Goal: Task Accomplishment & Management: Manage account settings

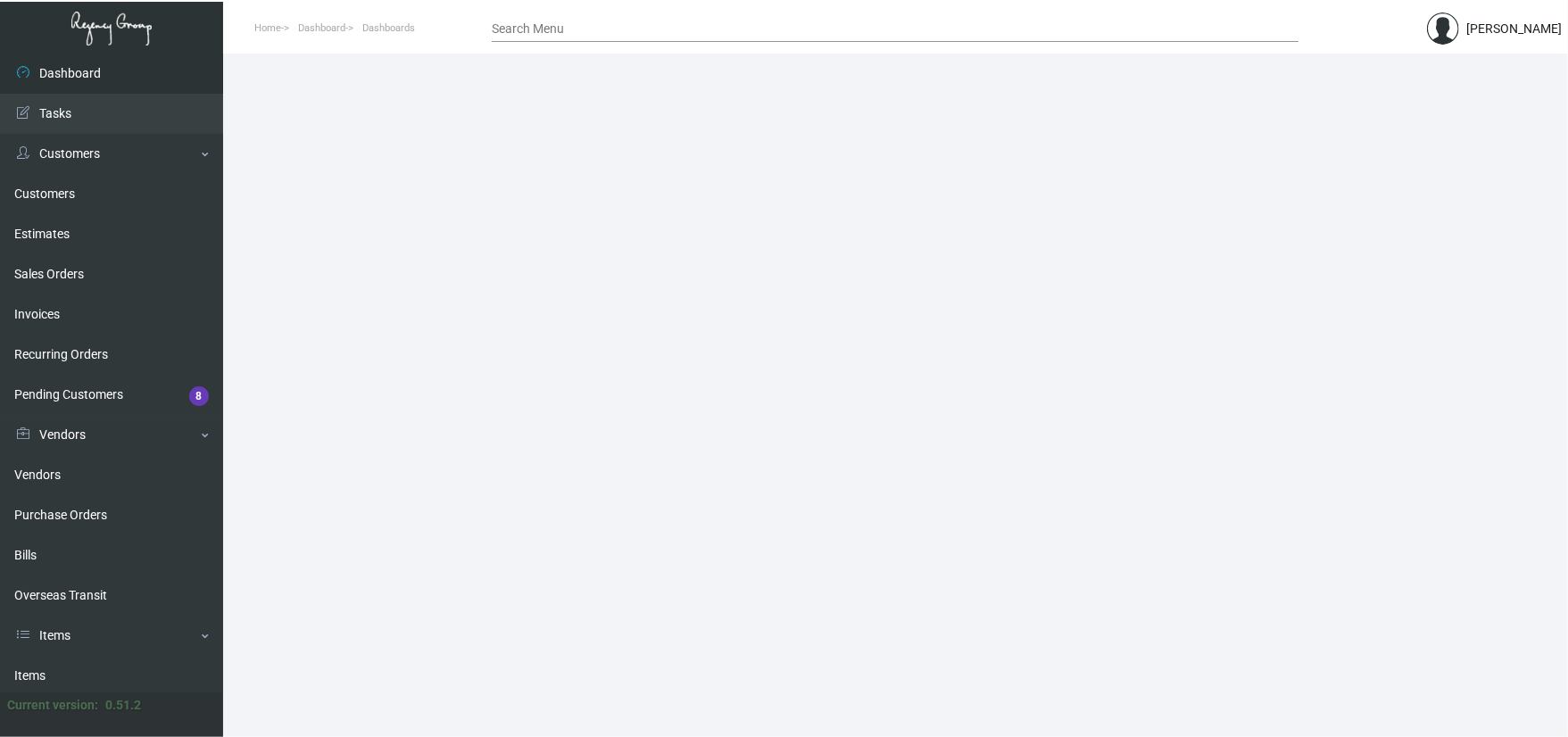
drag, startPoint x: 136, startPoint y: 656, endPoint x: 250, endPoint y: 481, distance: 208.9
click at [136, 656] on link "Items" at bounding box center [111, 675] width 223 height 40
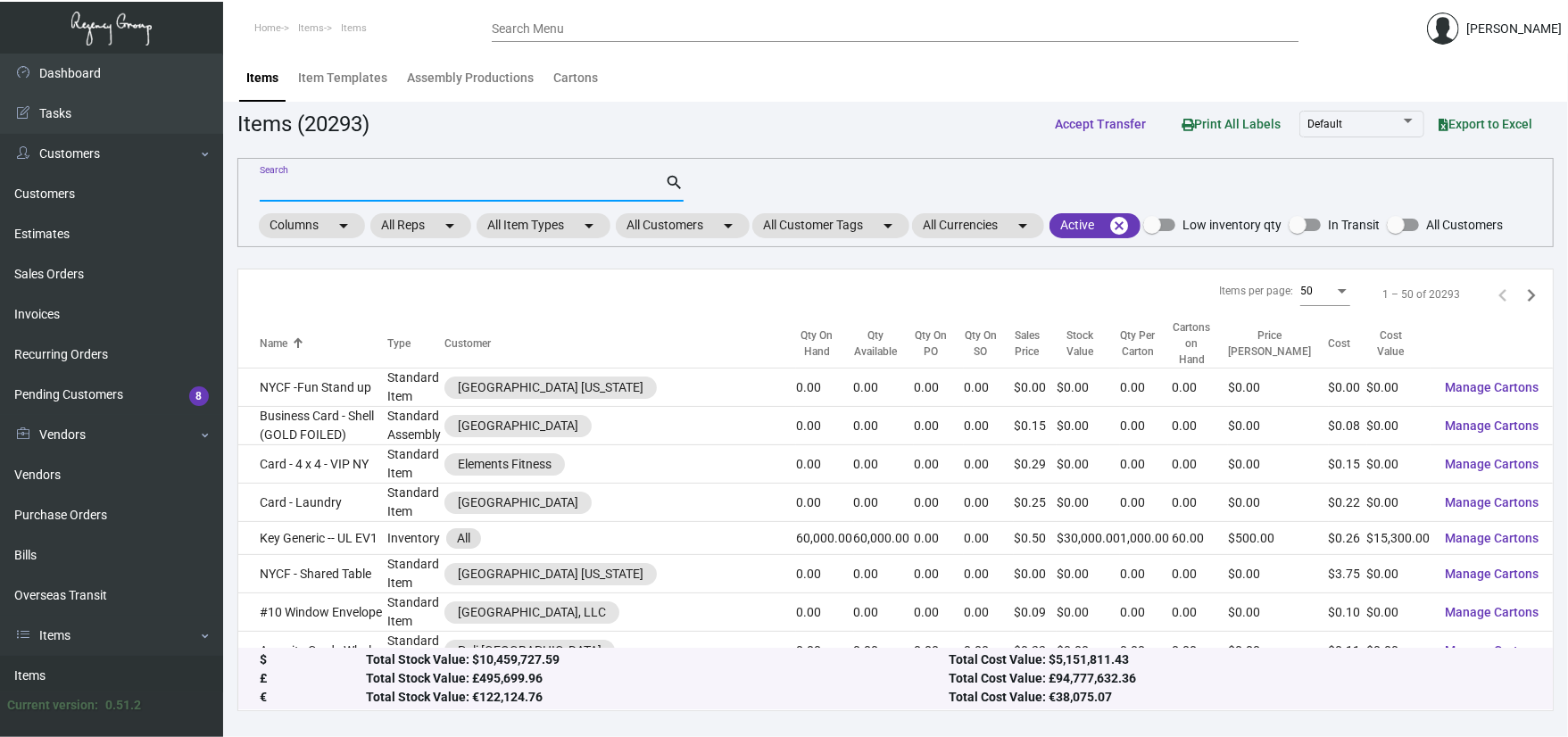
click at [344, 182] on input "Search" at bounding box center [462, 188] width 405 height 14
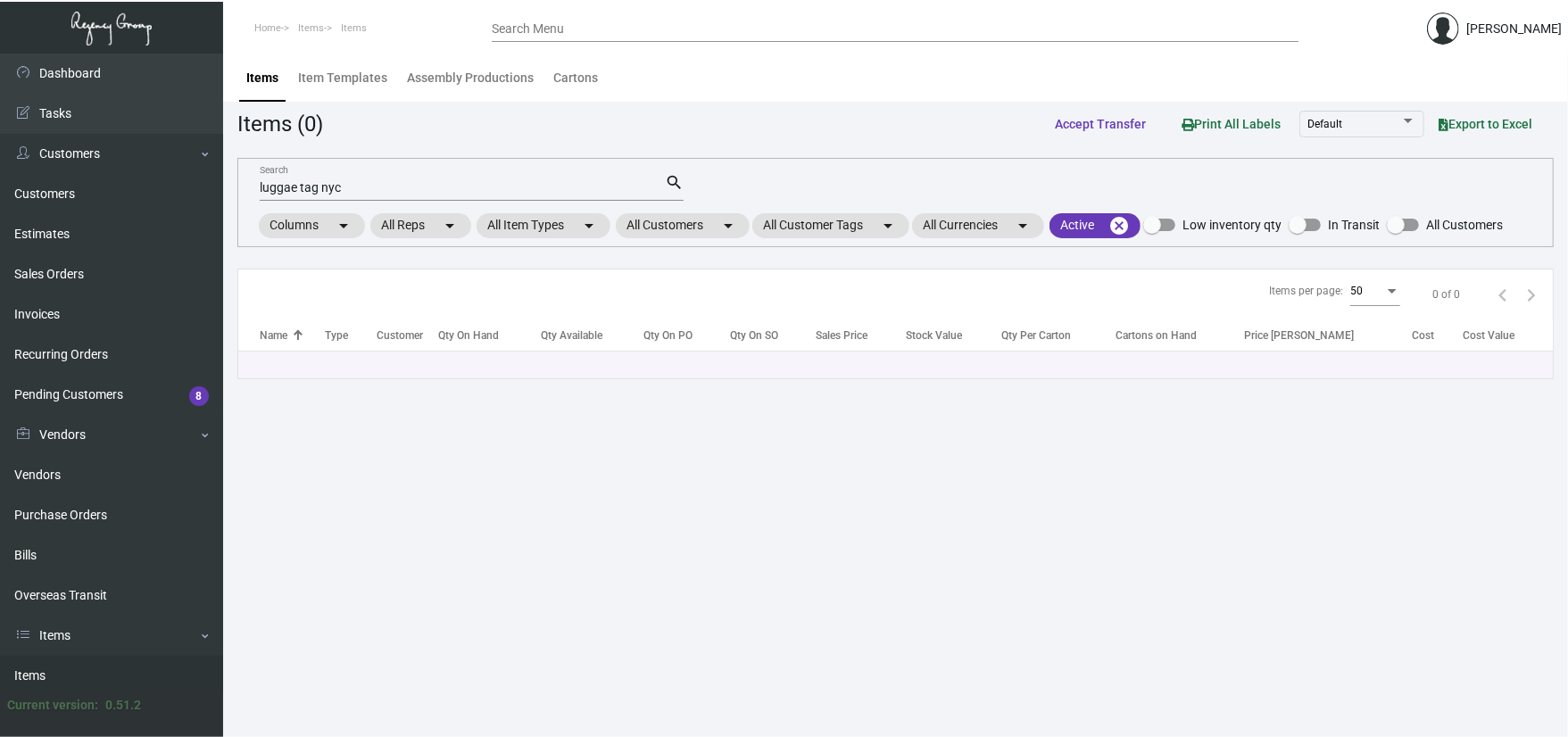
click at [351, 211] on mat-form-field "luggae tag nyc Search search" at bounding box center [471, 187] width 424 height 56
click at [372, 196] on div "luggae tag nyc Search" at bounding box center [462, 187] width 405 height 28
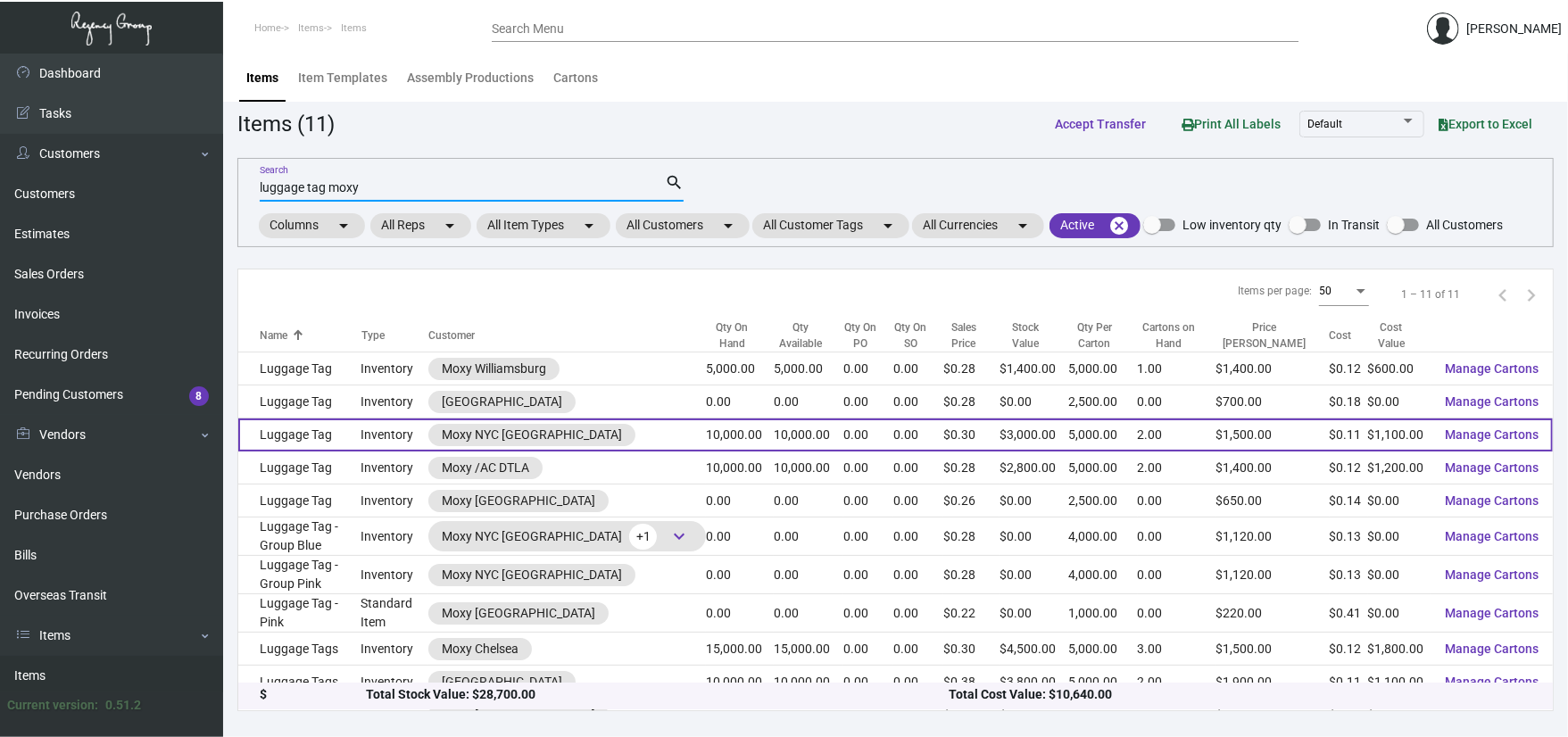
type input "luggage tag moxy"
click at [291, 437] on td "Luggage Tag" at bounding box center [299, 435] width 123 height 33
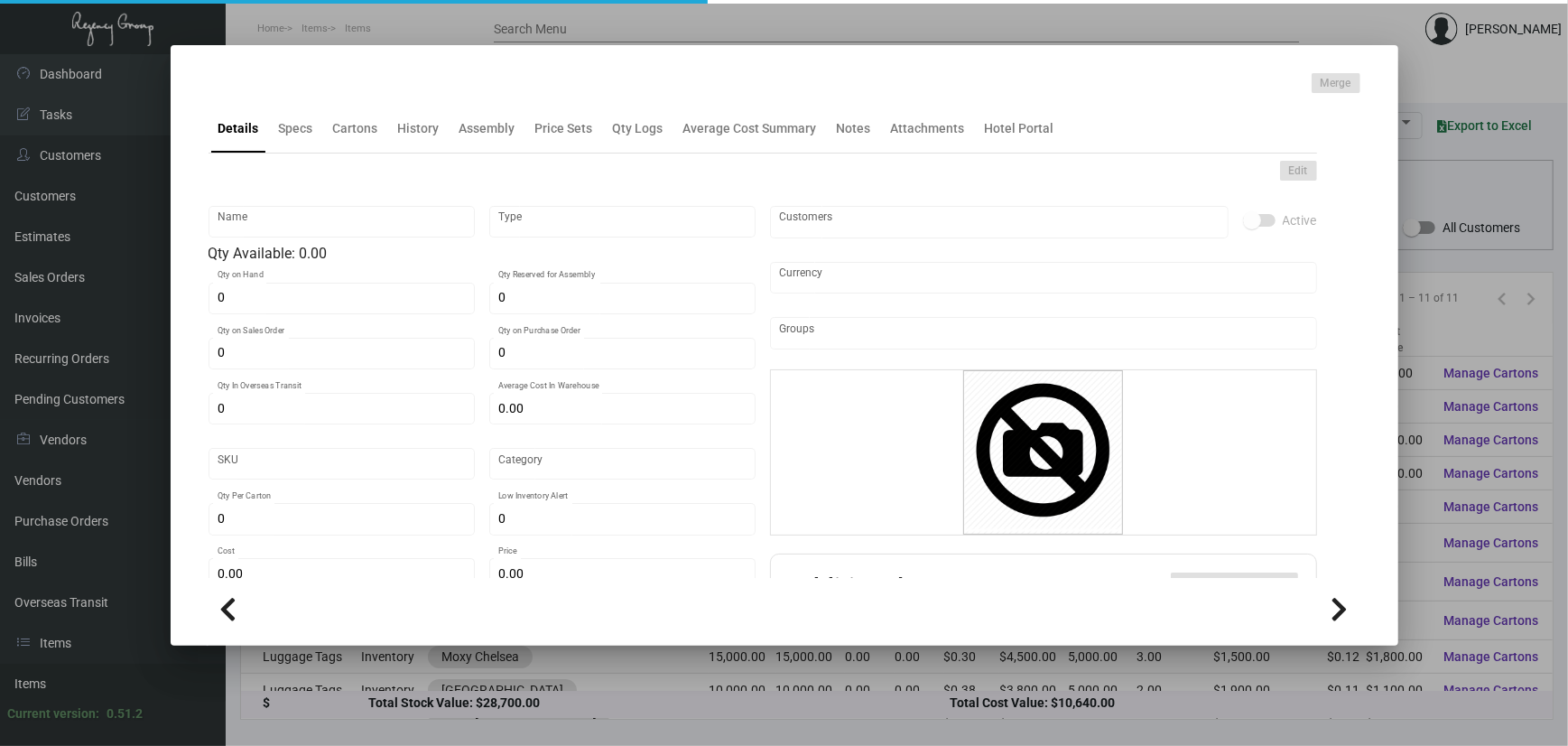
type input "Luggage Tag"
type input "Inventory"
type input "10,000"
type input "$ 0.21667"
type input "2327"
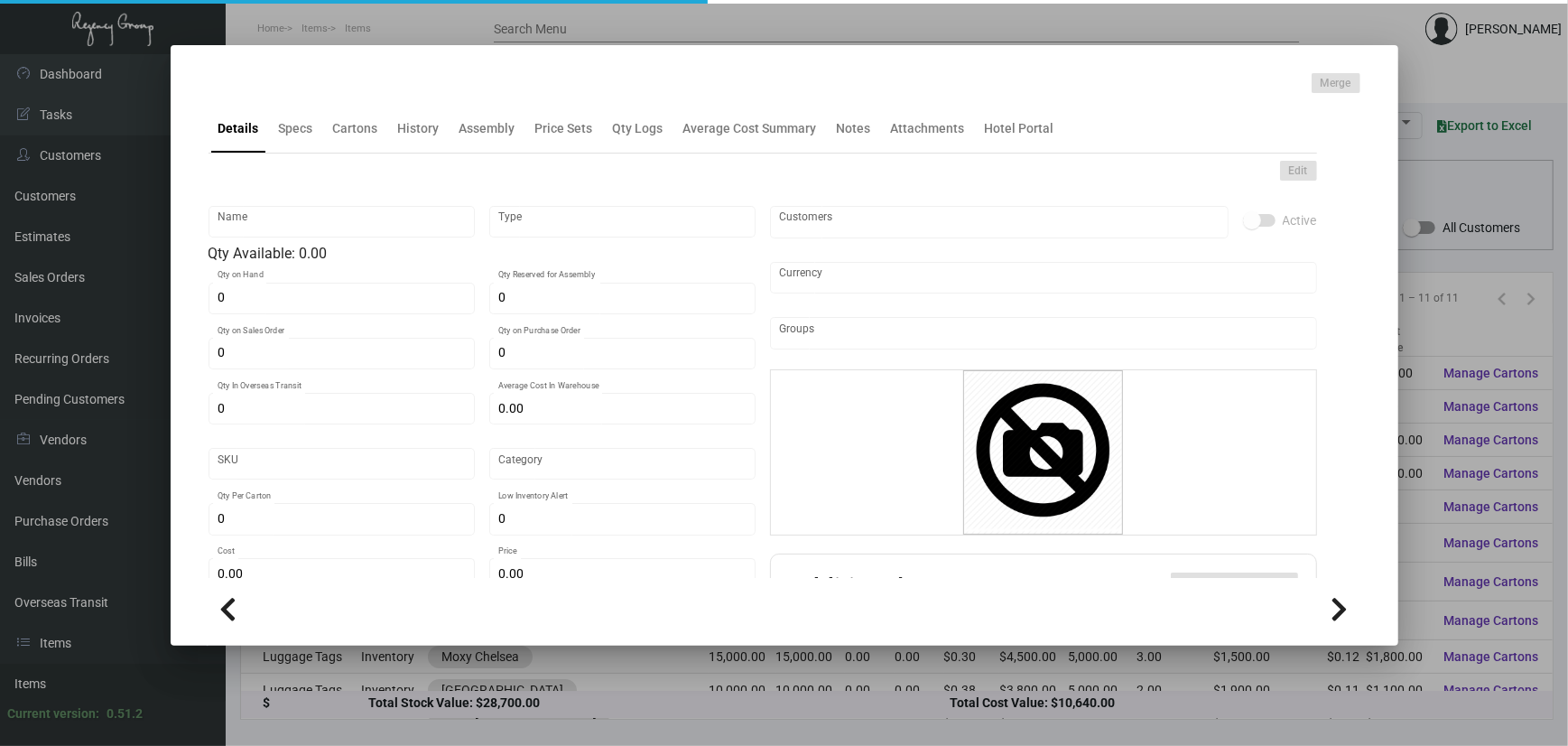
type input "Standard"
type input "5,000"
type input "$ 0.11"
type input "$ 0.30"
type textarea "Luggage Tags: size 2.5 x 11, 100# Inverted face perm adhesive stock, printing 5…"
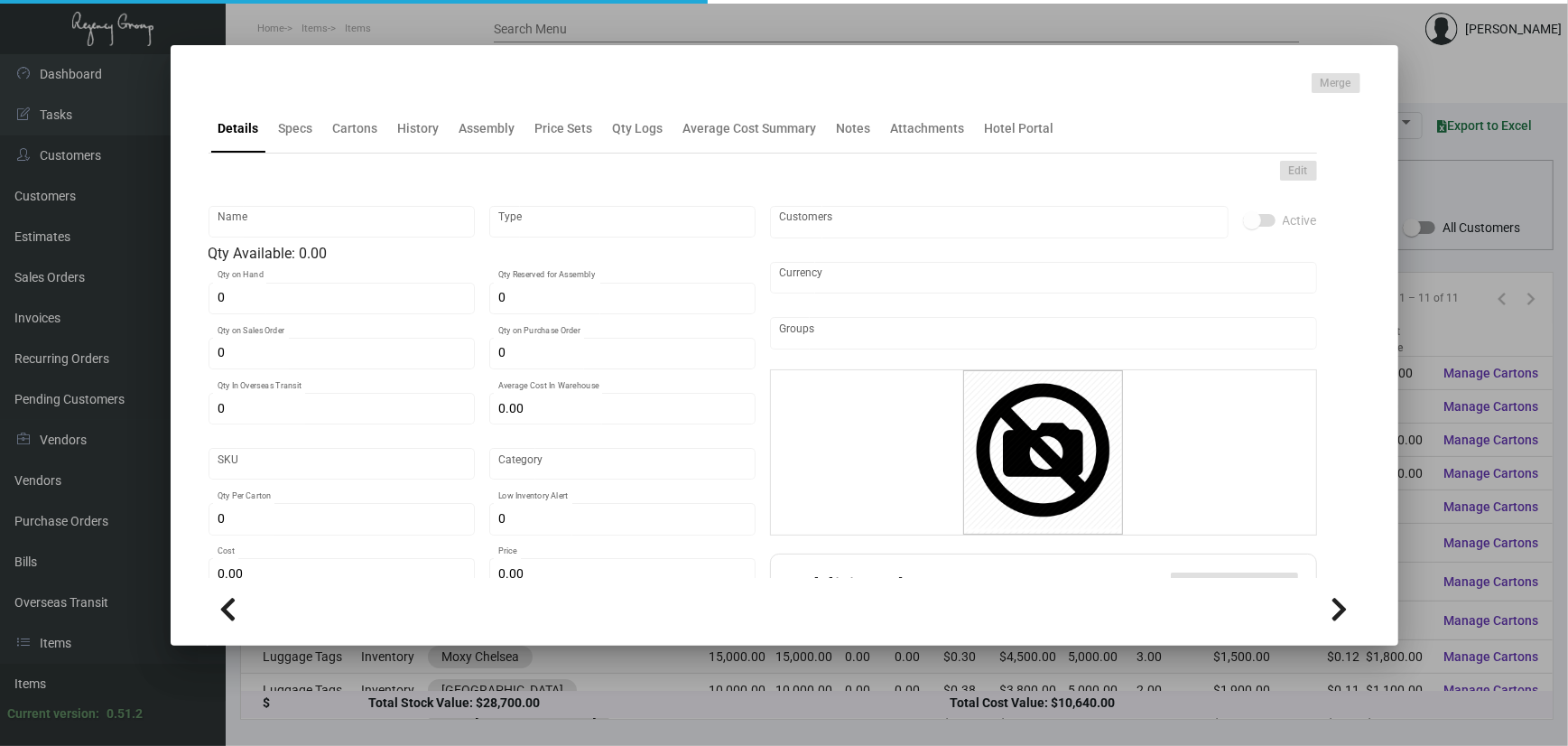
type textarea "Luggage Tags: size 2.5 x 11, 100# Inverted face perm adhesive stock, printing 5…"
checkbox input "true"
type input "United States Dollar $"
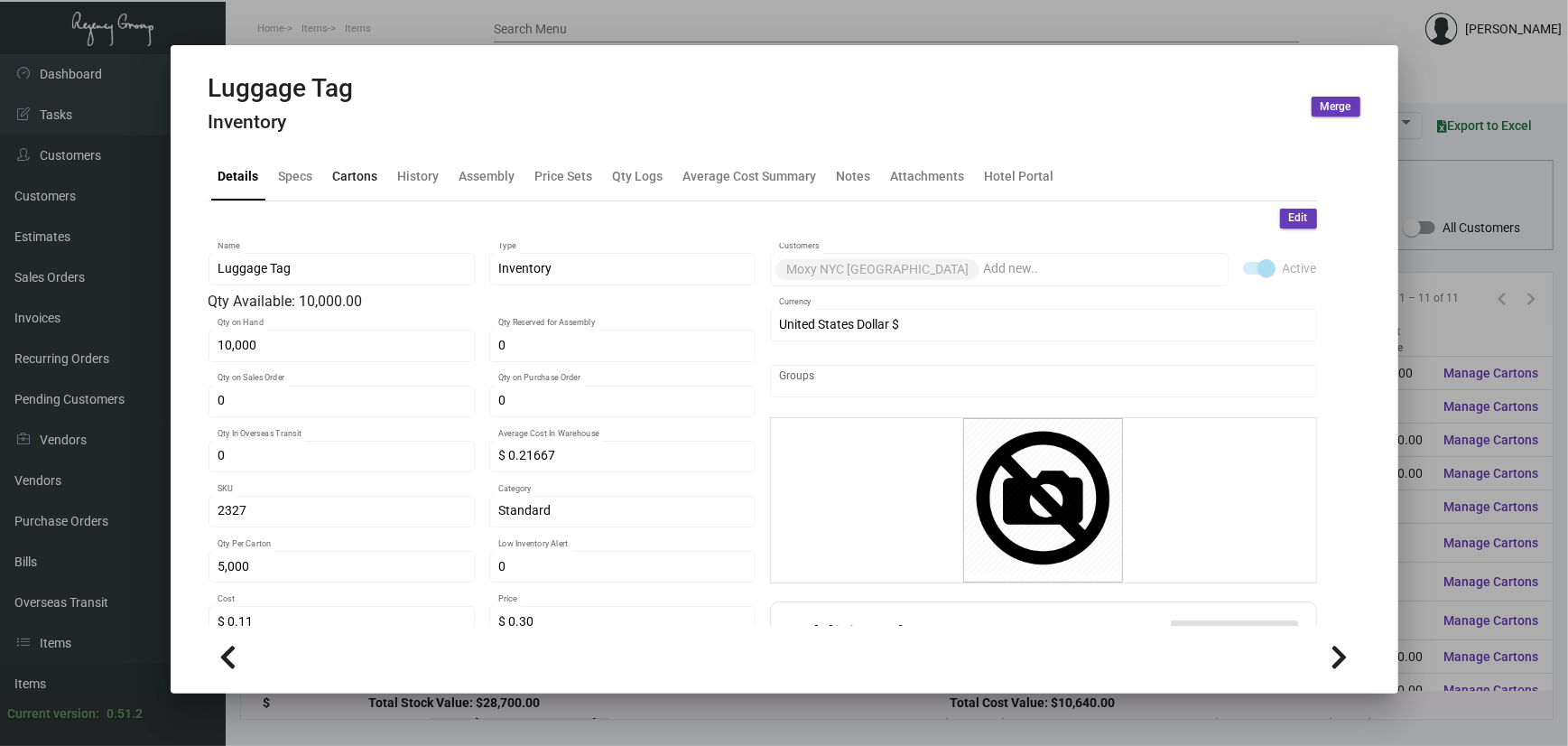
click at [326, 182] on div "Cartons" at bounding box center [356, 176] width 60 height 43
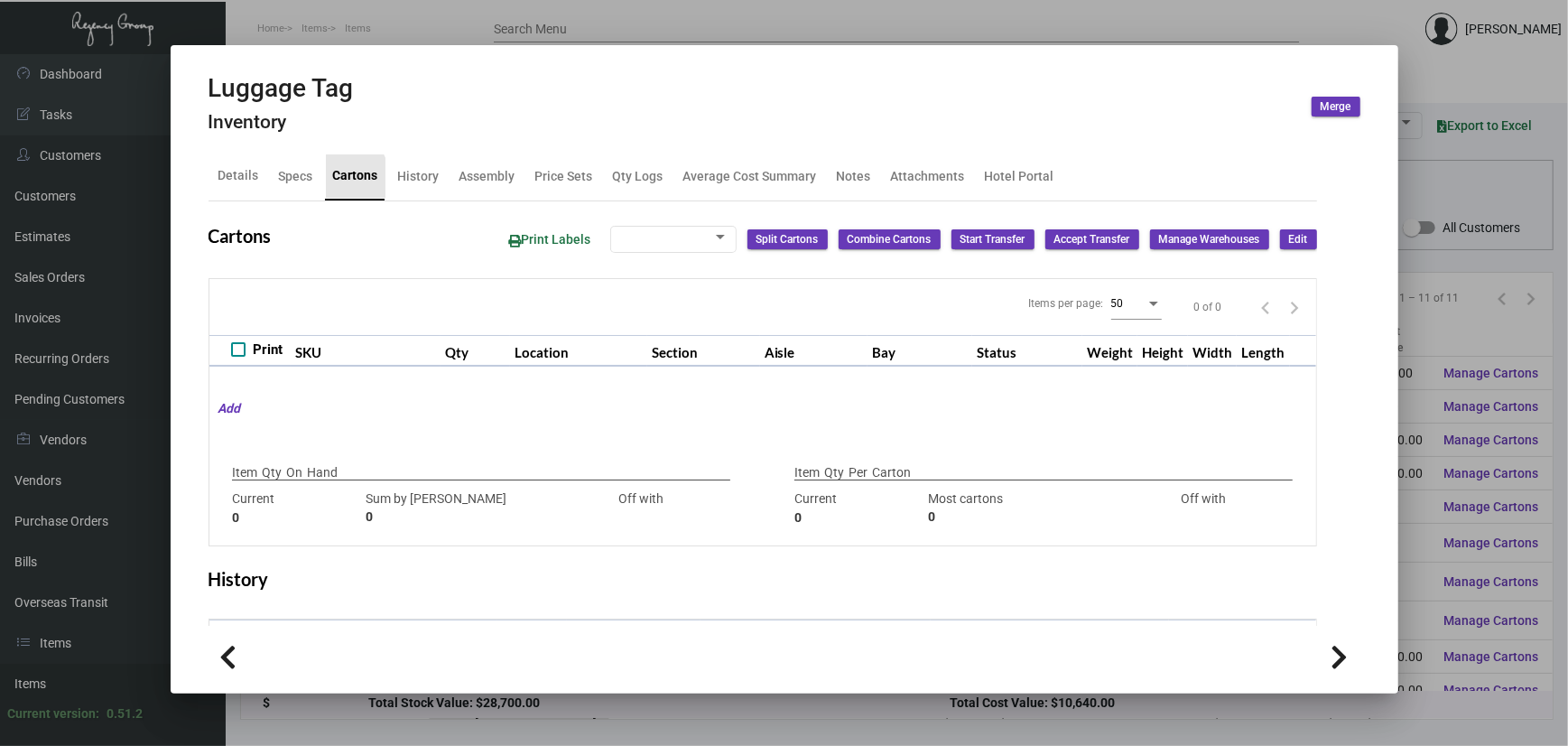
type input "10,000"
type input "10000"
type input "0"
type input "5,000"
type input "5000"
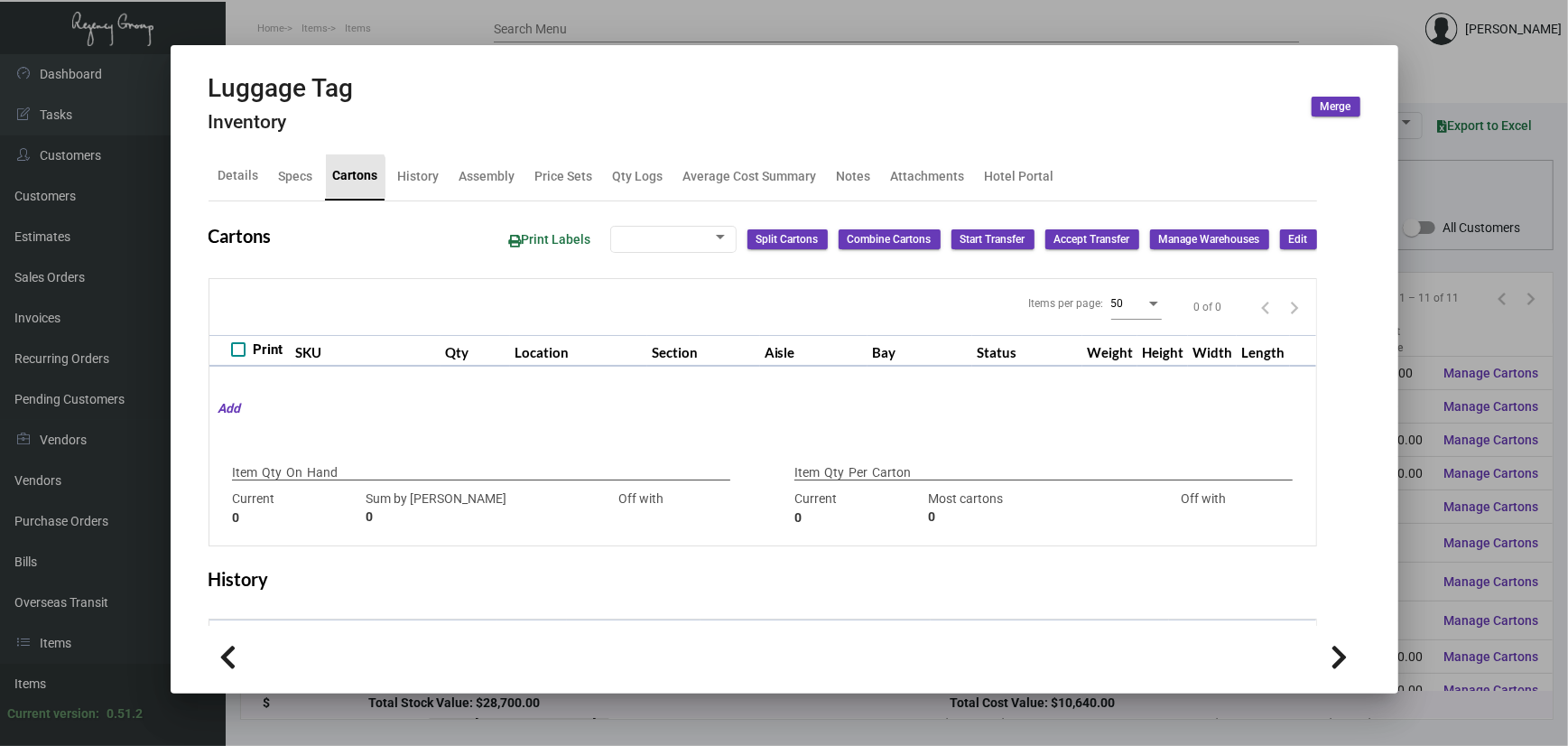
type input "0"
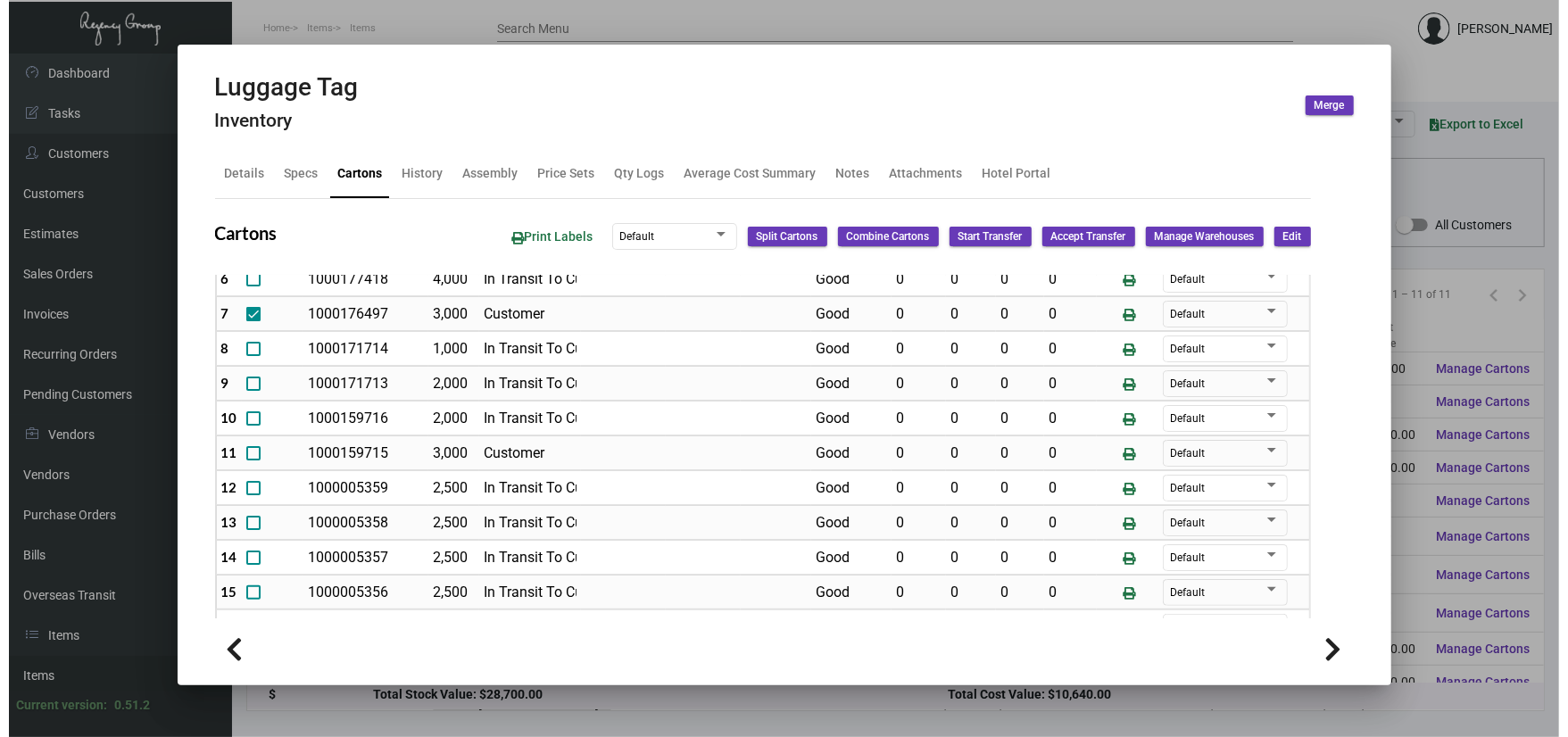
scroll to position [37, 0]
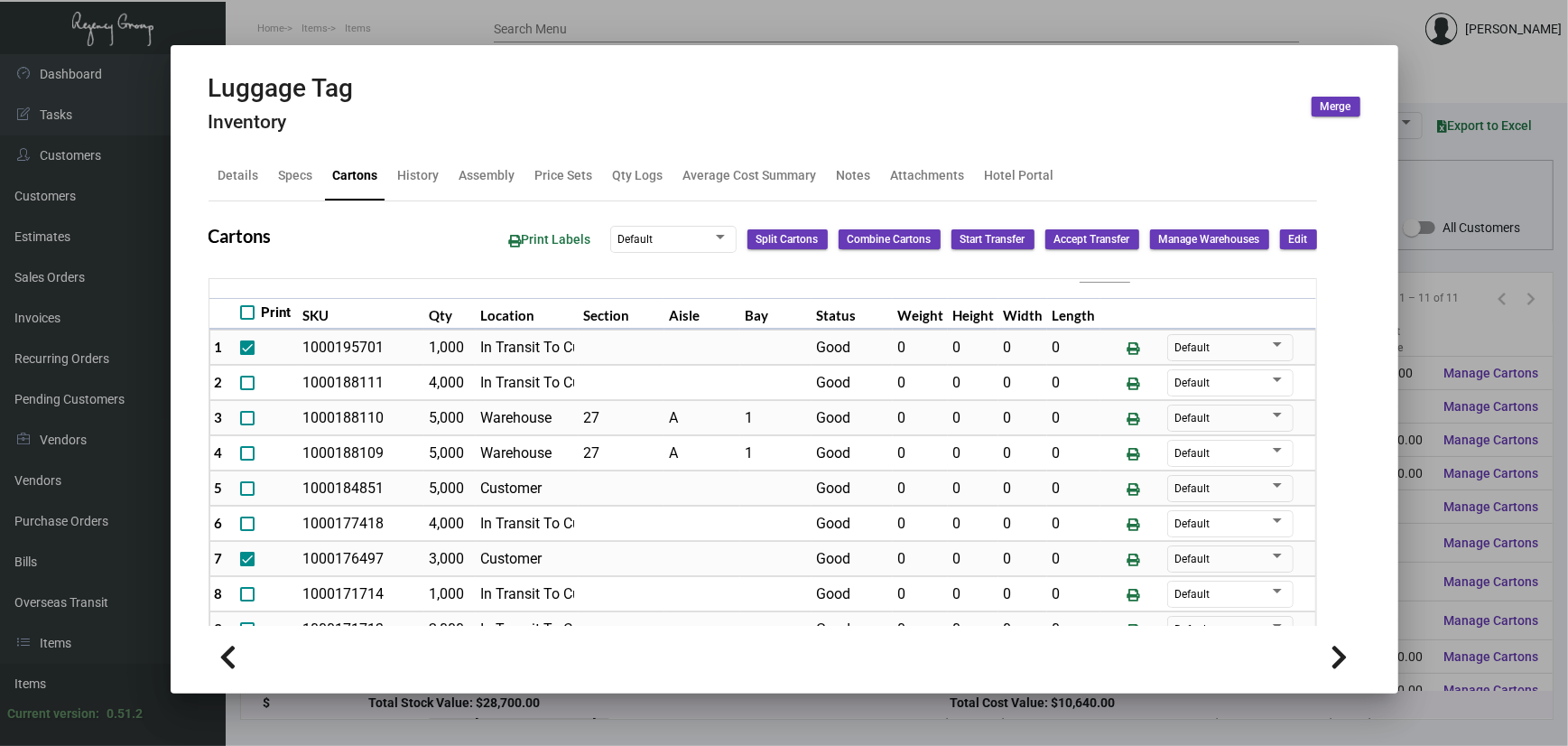
click at [402, 29] on div at bounding box center [784, 373] width 1568 height 746
